Goal: Obtain resource: Obtain resource

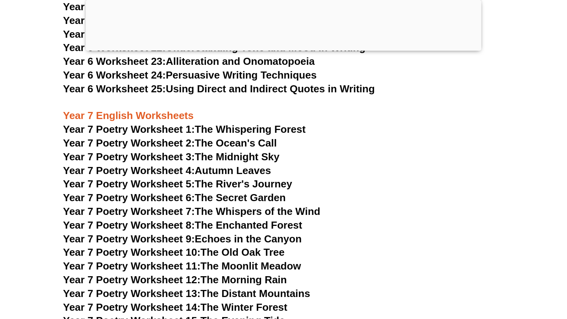
scroll to position [4860, 0]
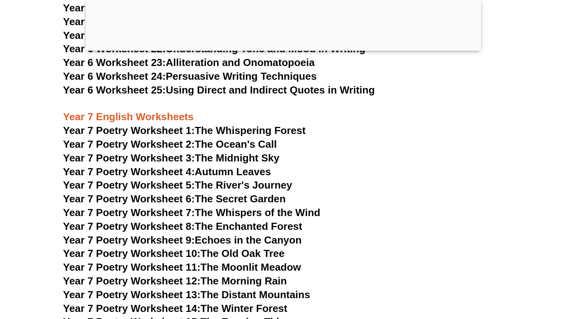
click at [236, 125] on link "Year 7 Poetry Worksheet 1: The Whispering Forest" at bounding box center [184, 131] width 242 height 12
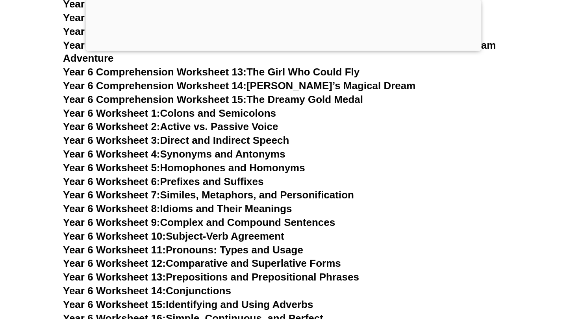
scroll to position [4506, 0]
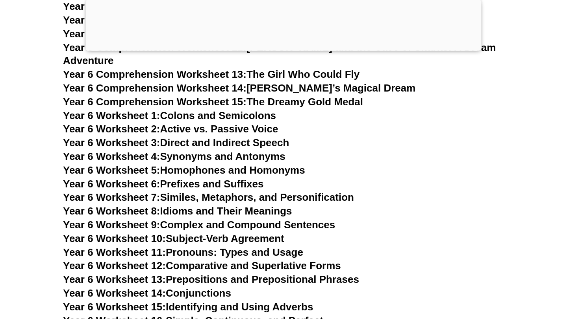
click at [174, 219] on link "Year 6 Worksheet 9: Complex and Compound Sentences" at bounding box center [199, 225] width 272 height 12
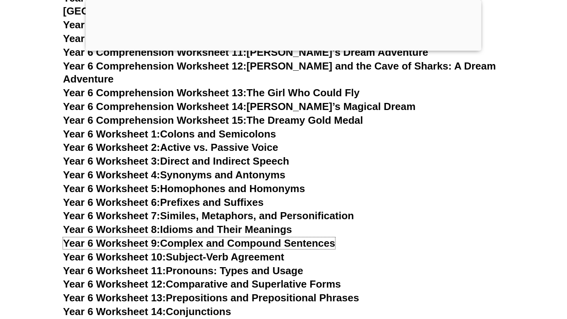
scroll to position [4483, 0]
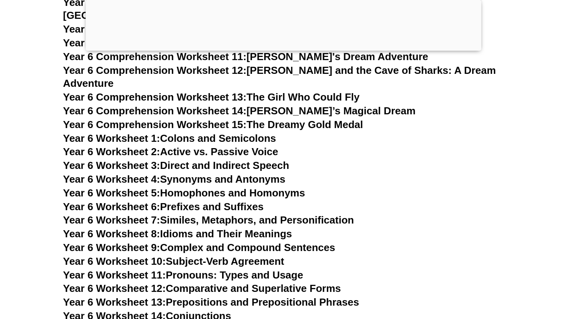
click at [194, 146] on link "Year 6 Worksheet 2: Active vs. Passive Voice" at bounding box center [170, 152] width 215 height 12
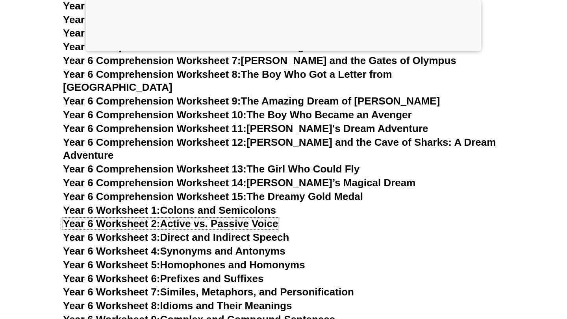
scroll to position [4412, 0]
click at [243, 258] on h3 "Year 6 Worksheet 5: Homophones and Homonyms" at bounding box center [283, 264] width 441 height 13
click at [208, 259] on link "Year 6 Worksheet 5: Homophones and Homonyms" at bounding box center [184, 265] width 242 height 12
click at [199, 286] on link "Year 6 Worksheet 7: Similes, Metaphors, and Personification" at bounding box center [208, 292] width 291 height 12
click at [172, 273] on link "Year 6 Worksheet 6: Prefixes and Suffixes" at bounding box center [163, 279] width 200 height 12
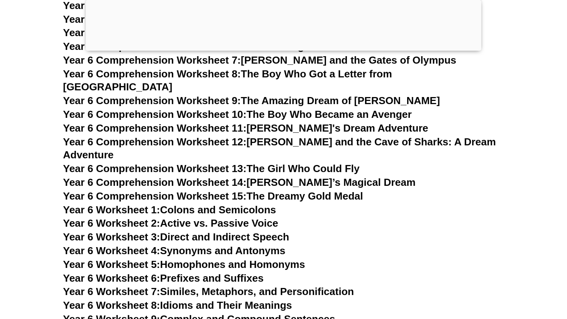
click at [224, 259] on link "Year 6 Worksheet 5: Homophones and Homonyms" at bounding box center [184, 265] width 242 height 12
click at [181, 245] on link "Year 6 Worksheet 4: Synonyms and Antonyms" at bounding box center [174, 251] width 222 height 12
